Goal: Check status: Check status

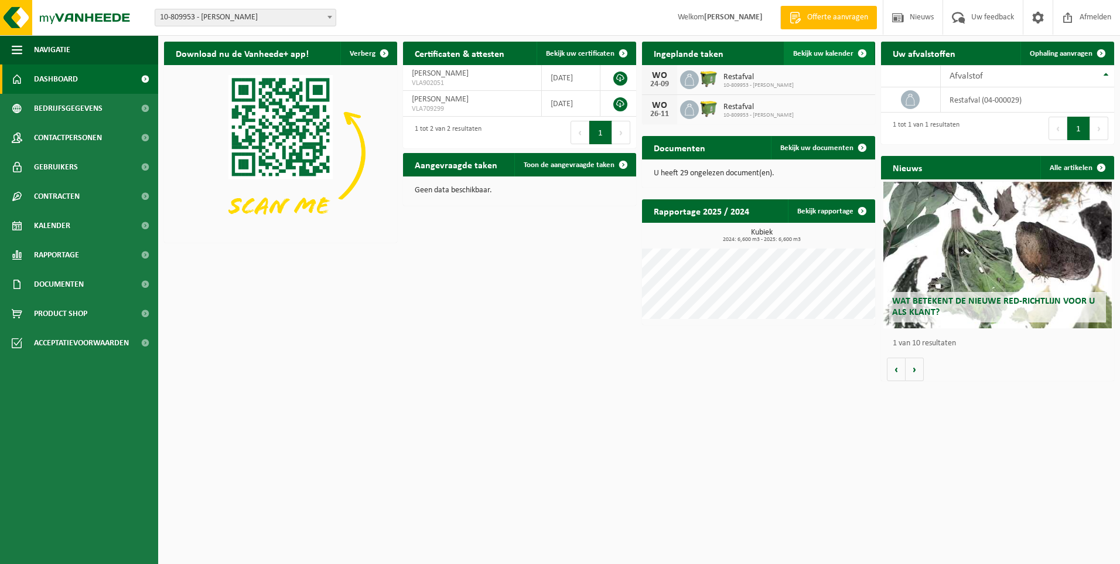
click at [834, 51] on span "Bekijk uw kalender" at bounding box center [823, 54] width 60 height 8
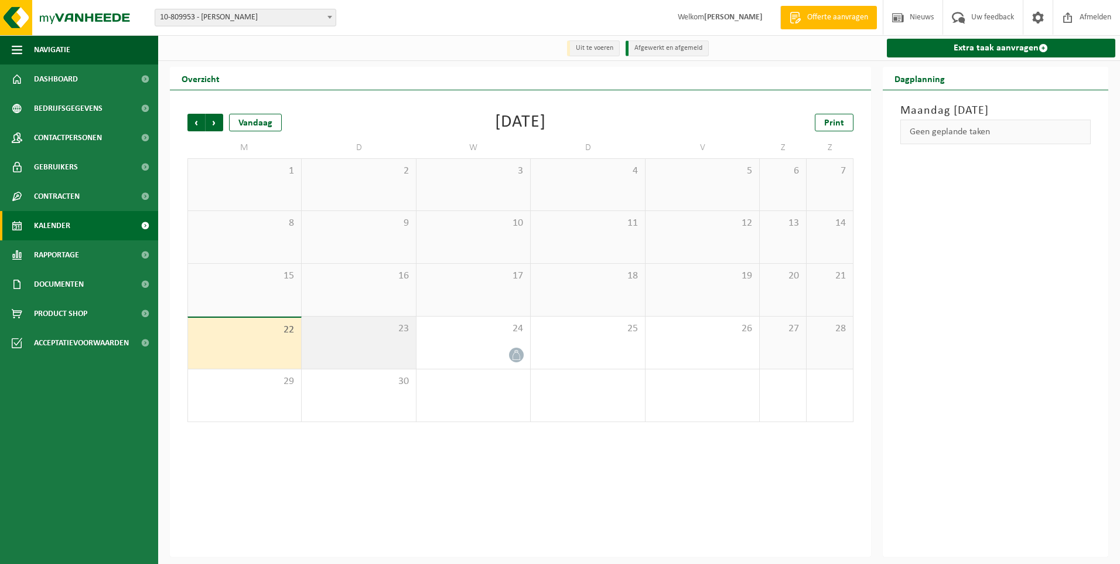
click at [340, 350] on div "23" at bounding box center [359, 342] width 114 height 52
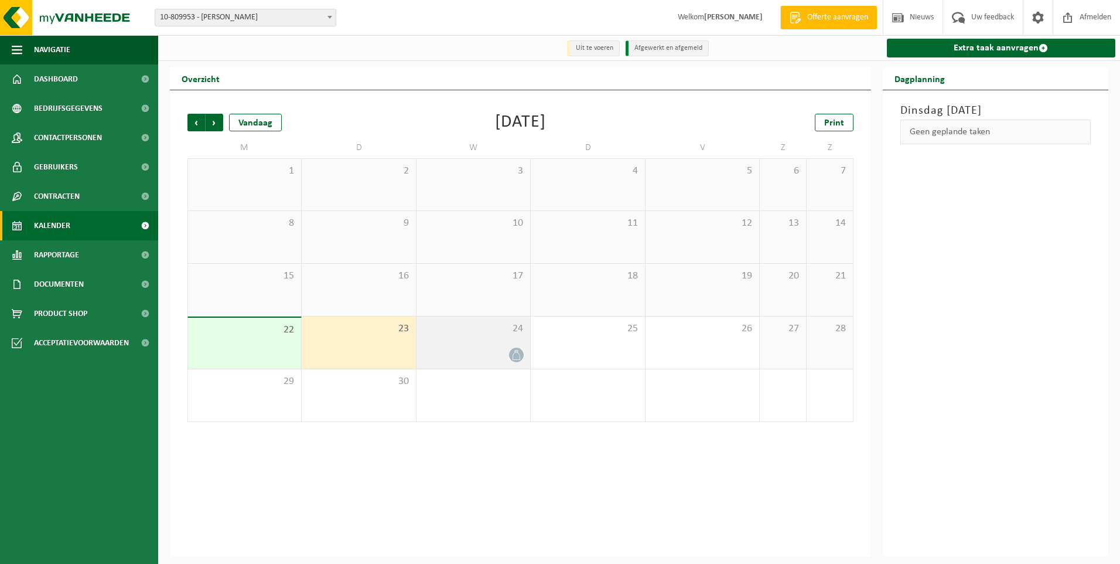
click at [450, 342] on div "24" at bounding box center [474, 342] width 114 height 52
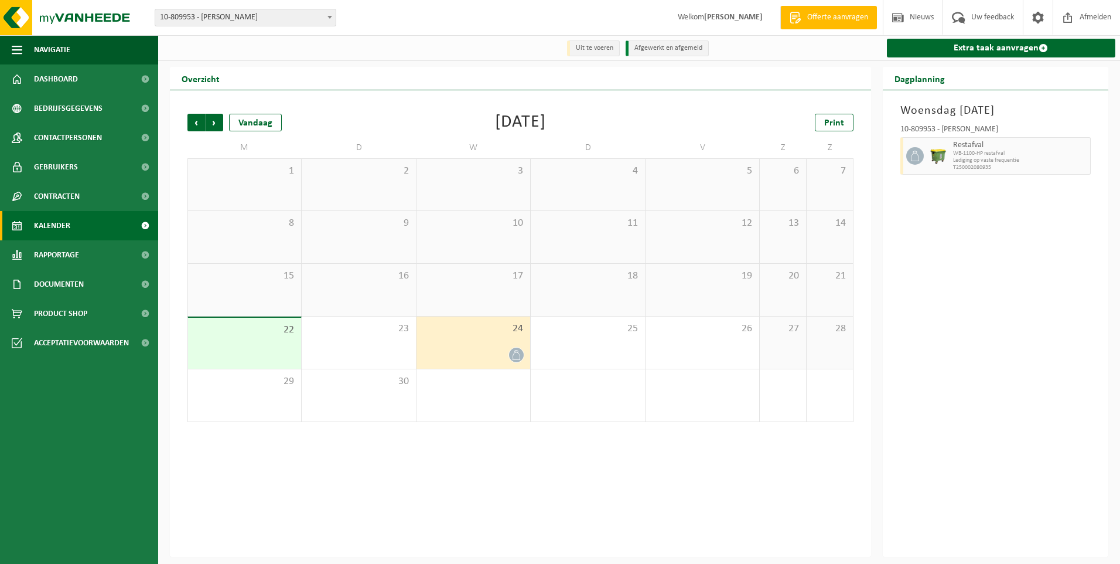
click at [253, 343] on div "22" at bounding box center [244, 343] width 113 height 51
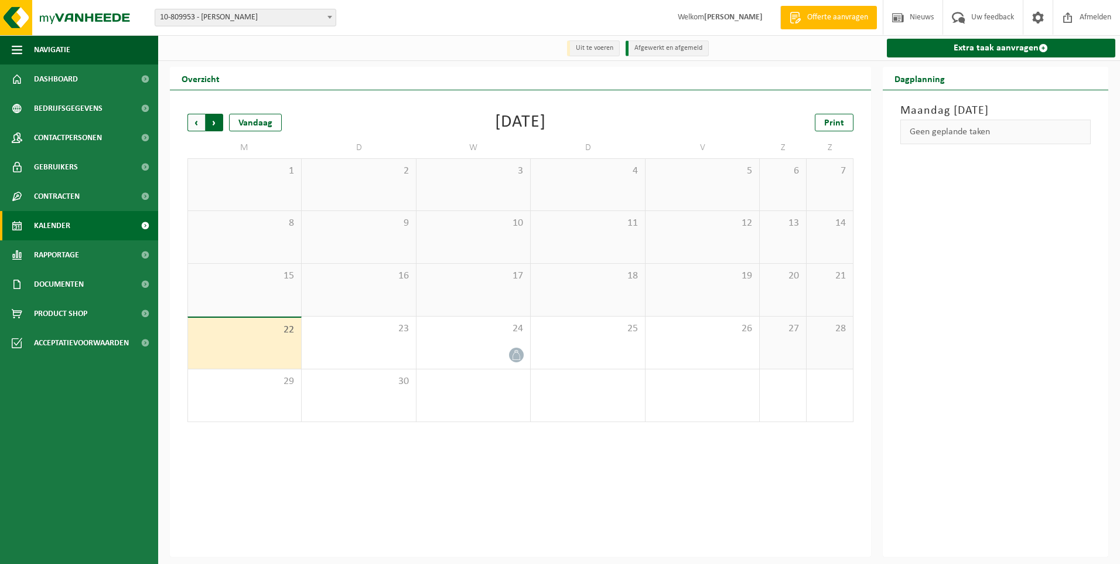
click at [194, 119] on span "Vorige" at bounding box center [196, 123] width 18 height 18
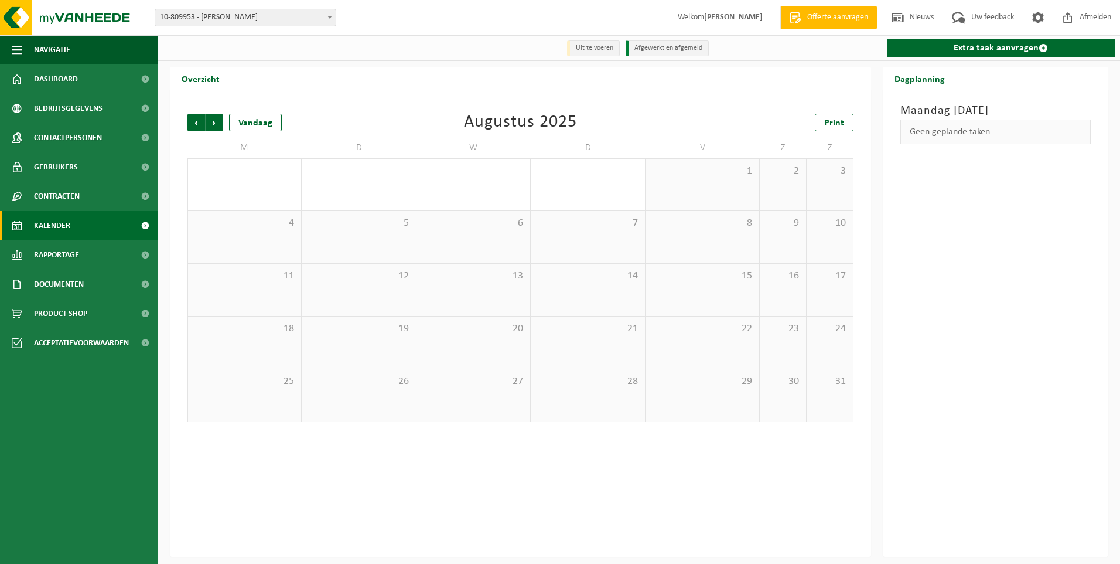
click at [194, 119] on span "Vorige" at bounding box center [196, 123] width 18 height 18
click at [490, 395] on div "30 1" at bounding box center [474, 395] width 114 height 52
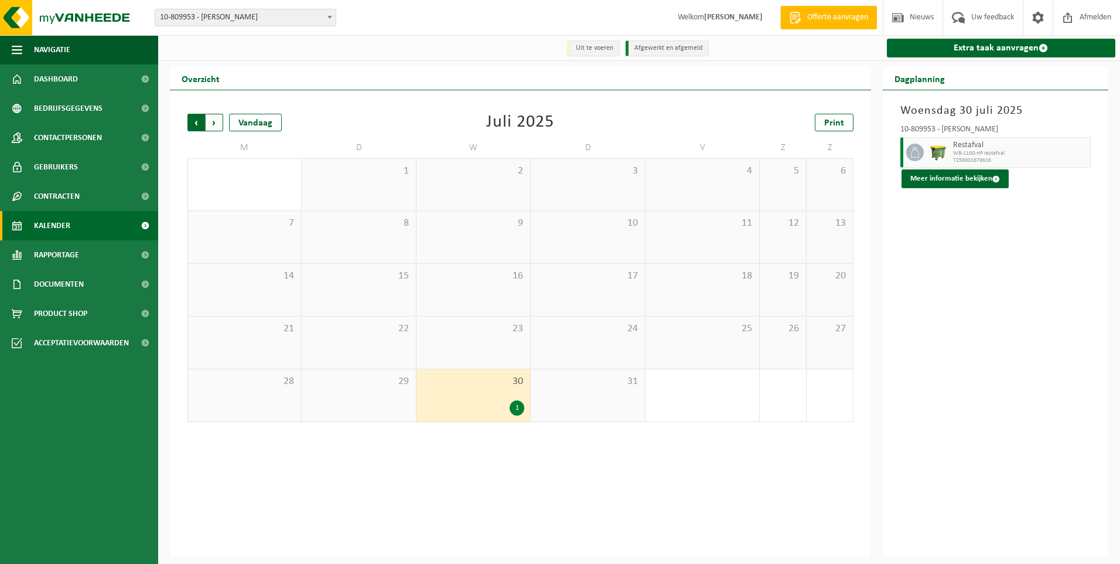
click at [213, 118] on span "Volgende" at bounding box center [215, 123] width 18 height 18
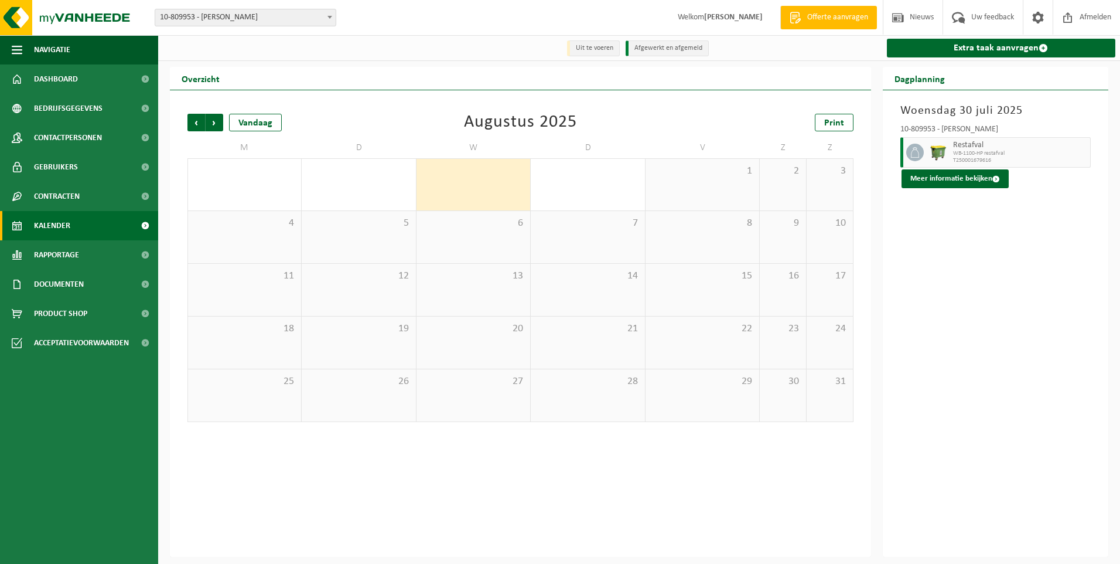
click at [213, 118] on span "Volgende" at bounding box center [215, 123] width 18 height 18
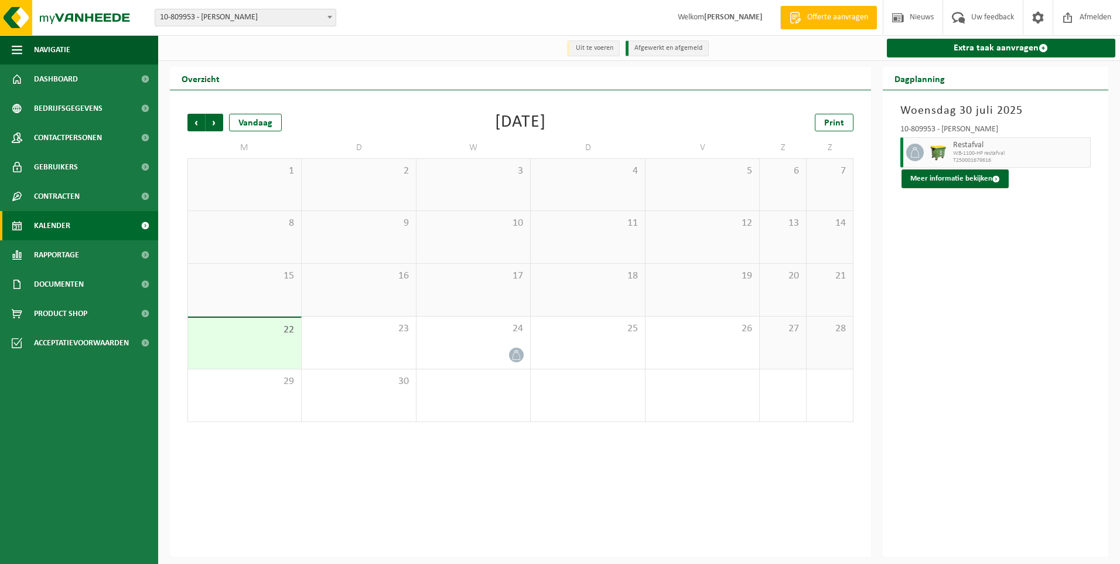
click at [213, 118] on span "Volgende" at bounding box center [215, 123] width 18 height 18
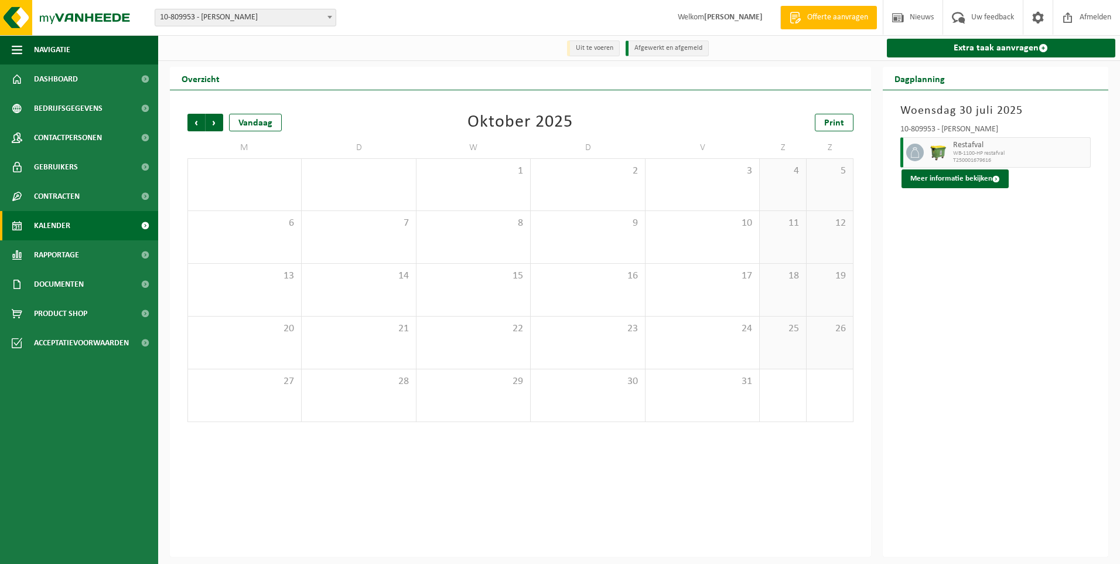
click at [213, 118] on span "Volgende" at bounding box center [215, 123] width 18 height 18
click at [194, 125] on span "Vorige" at bounding box center [196, 123] width 18 height 18
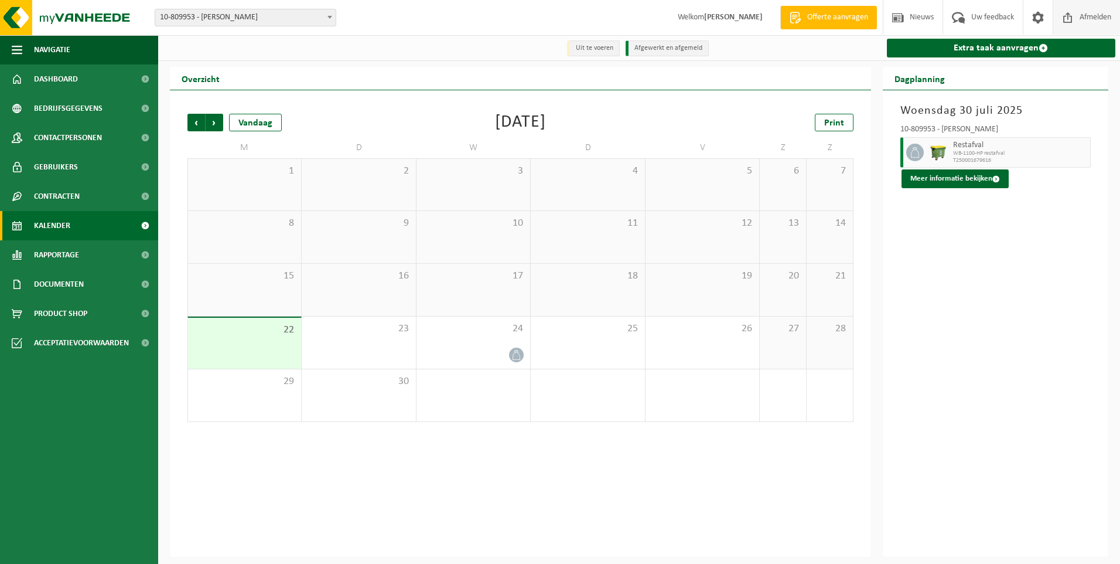
click at [1104, 13] on span "Afmelden" at bounding box center [1095, 17] width 37 height 35
